Goal: Navigation & Orientation: Understand site structure

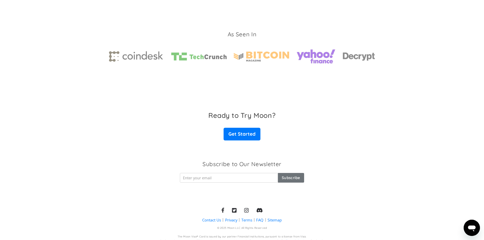
scroll to position [754, 0]
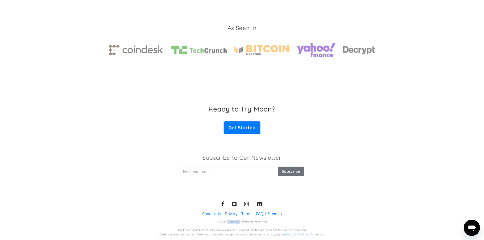
drag, startPoint x: 228, startPoint y: 221, endPoint x: 240, endPoint y: 221, distance: 12.7
click at [240, 148] on div "© 2025 Moon LLC All Rights Reserved" at bounding box center [242, 222] width 50 height 4
click at [211, 148] on link "Contact Us" at bounding box center [211, 213] width 19 height 5
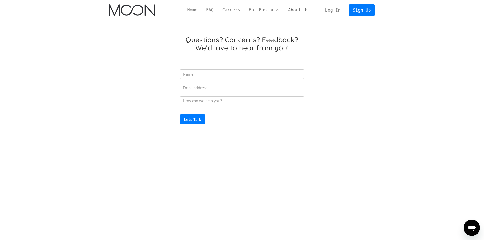
click at [300, 8] on link "About Us" at bounding box center [298, 10] width 29 height 6
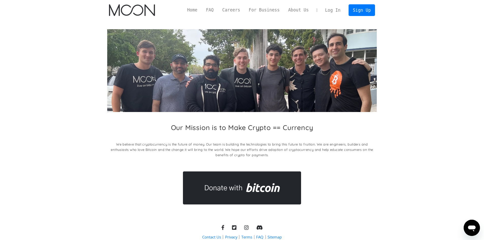
click at [307, 11] on link "About Us" at bounding box center [298, 10] width 29 height 6
click at [281, 11] on link "For Business" at bounding box center [263, 10] width 39 height 6
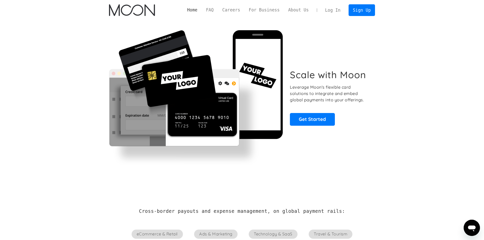
click at [202, 10] on link "Home" at bounding box center [192, 10] width 19 height 6
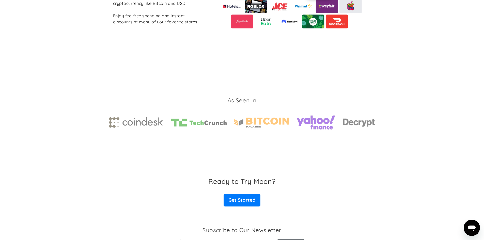
scroll to position [754, 0]
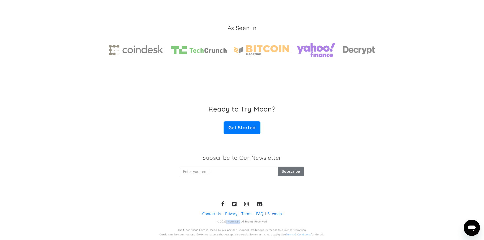
drag, startPoint x: 227, startPoint y: 221, endPoint x: 238, endPoint y: 222, distance: 11.2
click at [240, 221] on div "© 2025 Moon LLC All Rights Reserved" at bounding box center [242, 222] width 50 height 4
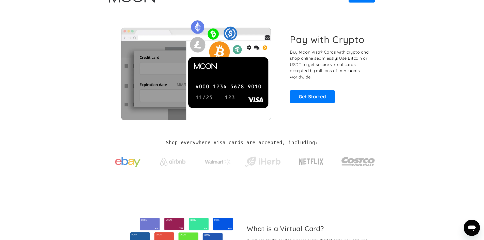
scroll to position [0, 0]
